Goal: Transaction & Acquisition: Obtain resource

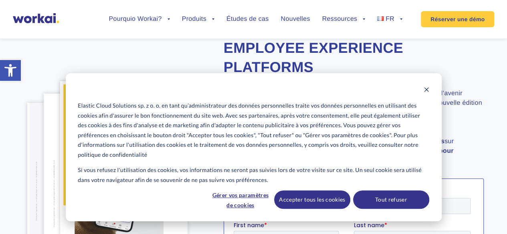
scroll to position [71, 0]
click at [404, 208] on button "Tout refuser" at bounding box center [391, 200] width 76 height 18
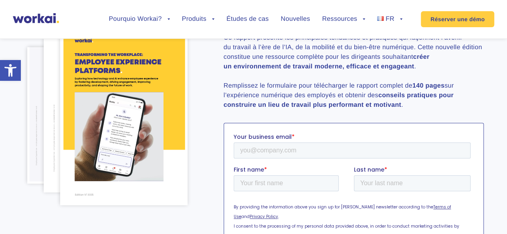
scroll to position [126, 0]
click at [316, 110] on p "Ce rapport présente les principales tendances et pratiques qui façonnent l’aven…" at bounding box center [354, 71] width 260 height 77
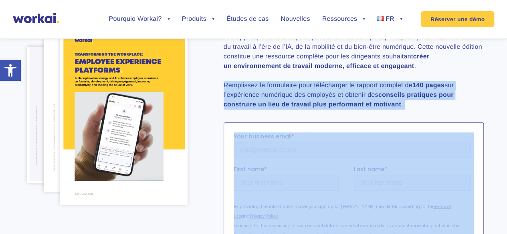
click at [316, 110] on p "Ce rapport présente les principales tendances et pratiques qui façonnent l’aven…" at bounding box center [354, 71] width 260 height 77
click at [376, 108] on strong "conseils pratiques pour construire un lieu de travail plus performant et motiva…" at bounding box center [339, 100] width 230 height 16
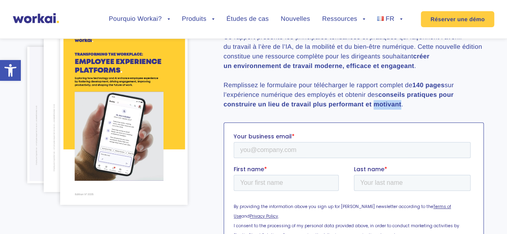
click at [376, 108] on strong "conseils pratiques pour construire un lieu de travail plus performant et motiva…" at bounding box center [339, 100] width 230 height 16
click at [424, 110] on p "Ce rapport présente les principales tendances et pratiques qui façonnent l’aven…" at bounding box center [354, 71] width 260 height 77
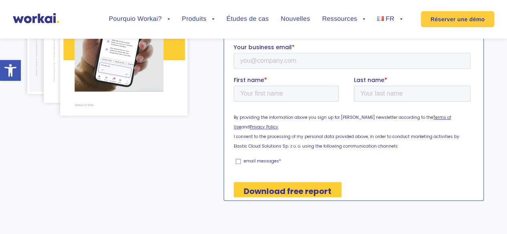
scroll to position [215, 0]
click at [314, 58] on input "Your business email *" at bounding box center [351, 61] width 237 height 16
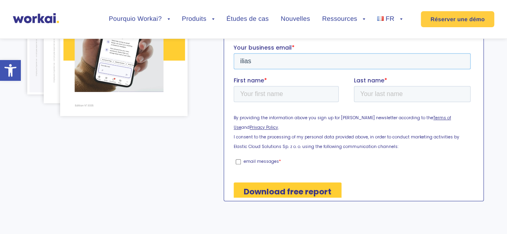
type input "[EMAIL_ADDRESS][DOMAIN_NAME]"
click at [271, 94] on input "First name *" at bounding box center [285, 94] width 105 height 16
type input "nicd"
type input "usqqo"
click at [279, 186] on input "Download free report" at bounding box center [287, 191] width 108 height 18
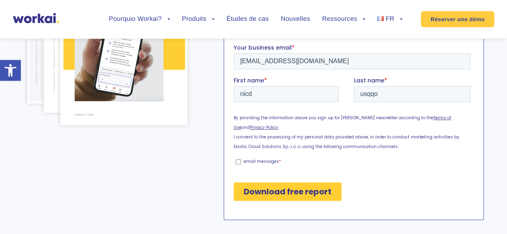
scroll to position [224, 0]
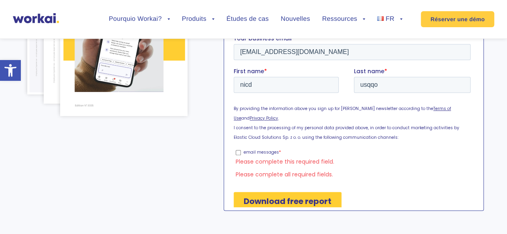
click at [234, 146] on ul "email messages *" at bounding box center [351, 151] width 237 height 10
click at [238, 149] on label "email messages *" at bounding box center [352, 152] width 235 height 7
click at [238, 150] on input "email messages *" at bounding box center [237, 152] width 5 height 5
checkbox input "true"
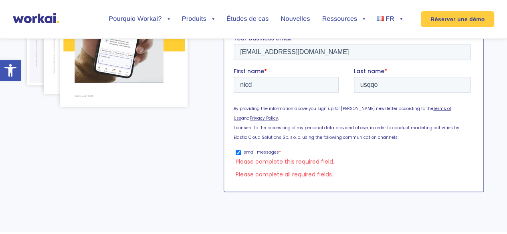
scroll to position [215, 0]
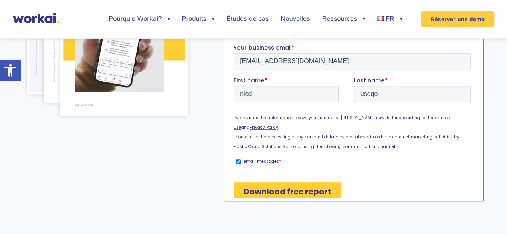
click at [254, 184] on input "Download free report" at bounding box center [287, 191] width 108 height 18
